Goal: Find contact information: Find contact information

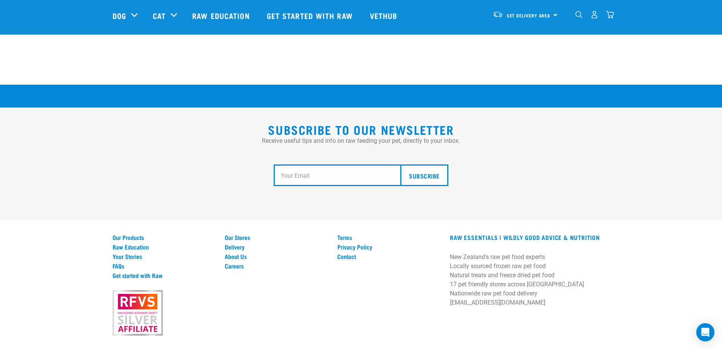
scroll to position [1397, 0]
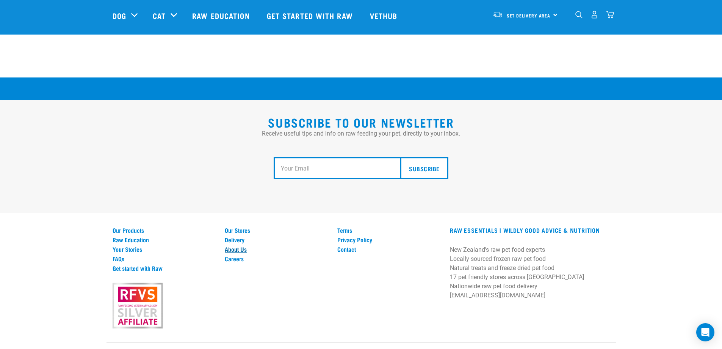
click at [231, 245] on link "About Us" at bounding box center [277, 248] width 104 height 7
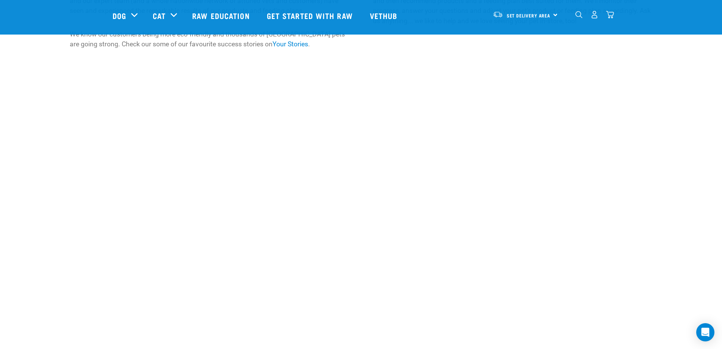
scroll to position [758, 0]
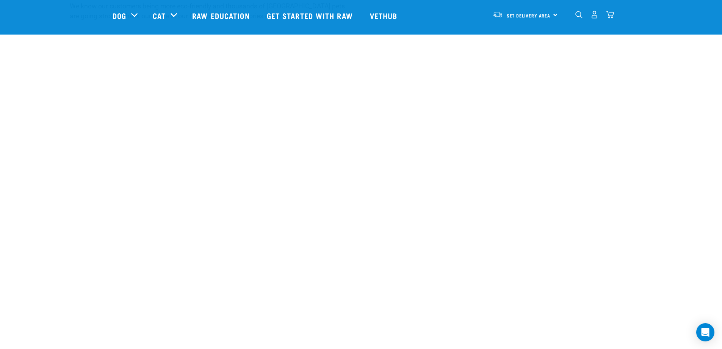
click at [542, 140] on figure at bounding box center [361, 136] width 452 height 122
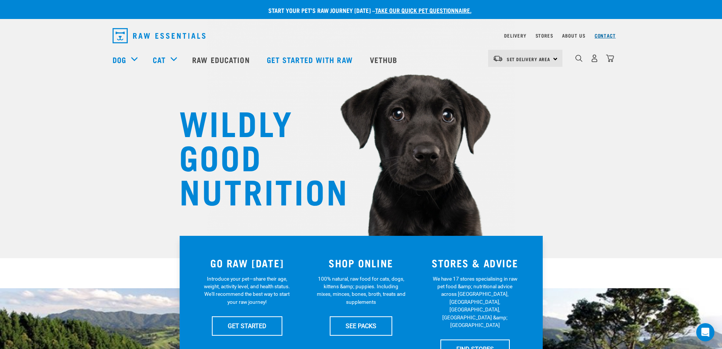
click at [606, 34] on link "Contact" at bounding box center [605, 35] width 21 height 3
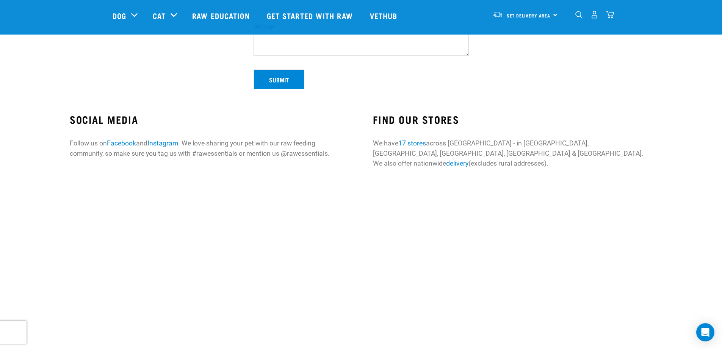
scroll to position [190, 0]
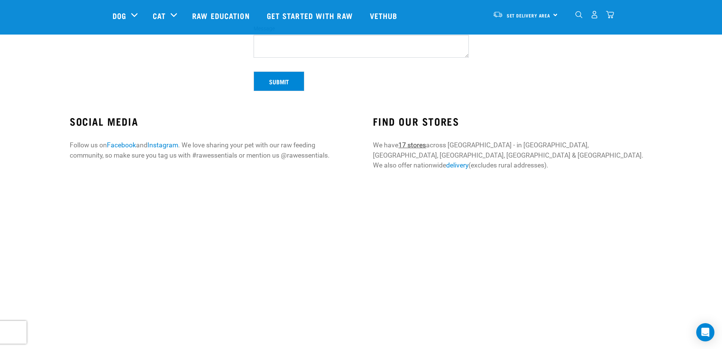
click at [422, 144] on link "17 stores" at bounding box center [413, 145] width 28 height 8
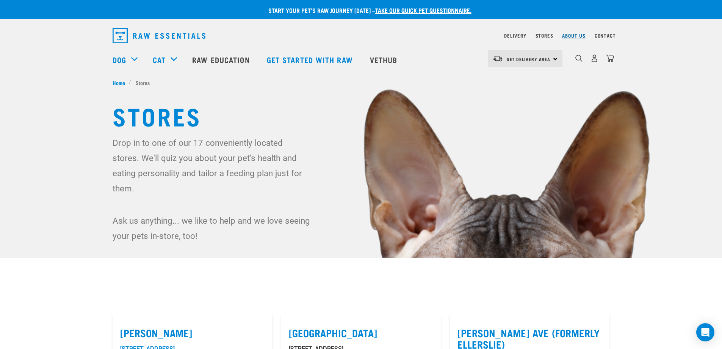
click at [571, 35] on link "About Us" at bounding box center [573, 35] width 23 height 3
